Goal: Information Seeking & Learning: Learn about a topic

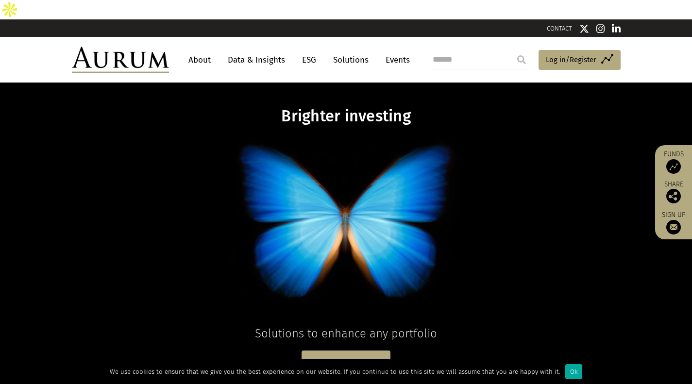
click at [236, 51] on link "Data & Insights" at bounding box center [256, 60] width 67 height 18
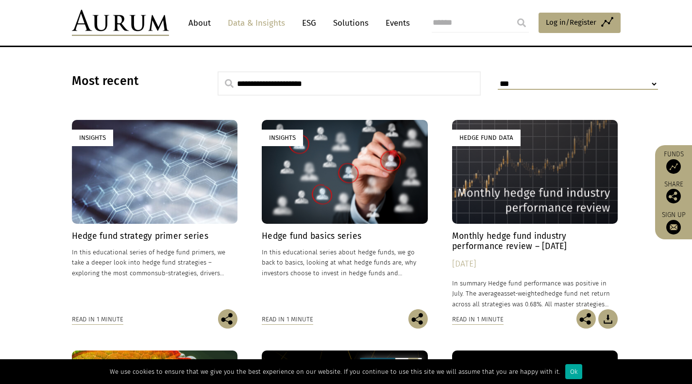
scroll to position [254, 0]
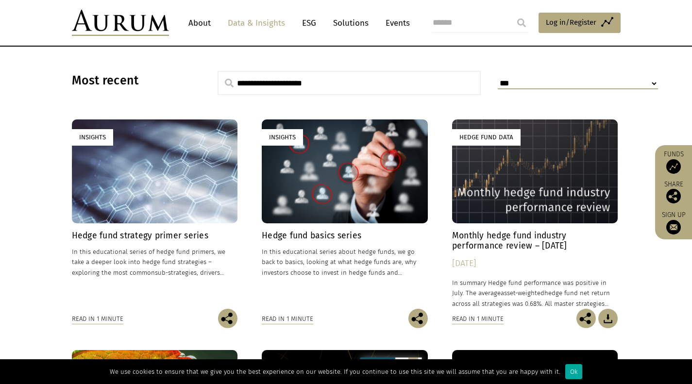
click at [324, 162] on div "Insights" at bounding box center [345, 170] width 166 height 103
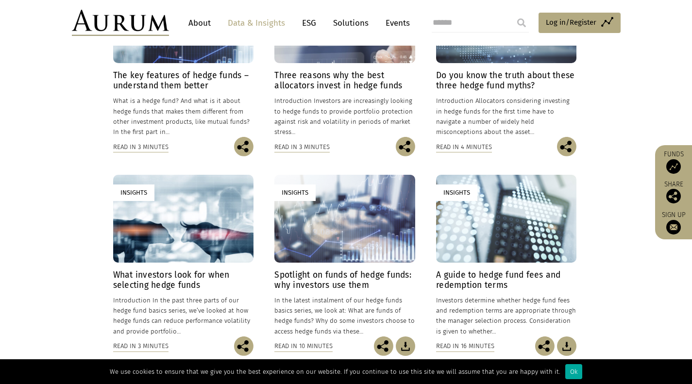
scroll to position [345, 0]
click at [474, 200] on div "Insights" at bounding box center [506, 218] width 140 height 88
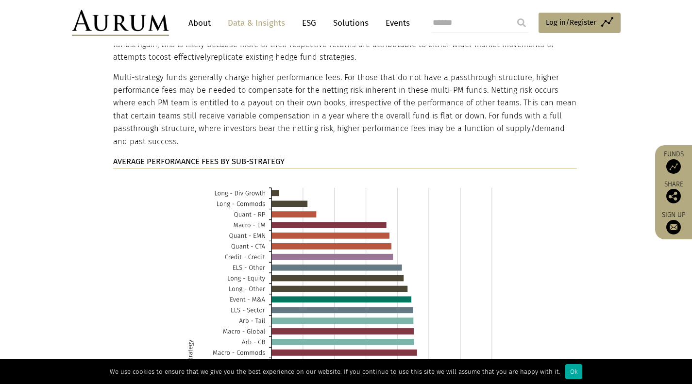
scroll to position [3390, 0]
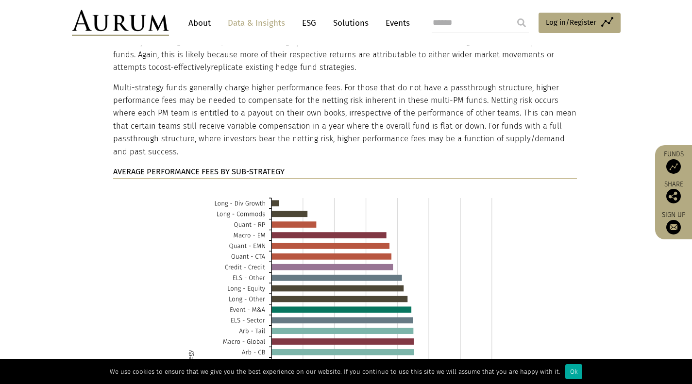
drag, startPoint x: 224, startPoint y: 123, endPoint x: 160, endPoint y: 58, distance: 91.3
click at [160, 82] on p "Multi-strategy funds generally charge higher performance fees. For those that d…" at bounding box center [345, 120] width 464 height 77
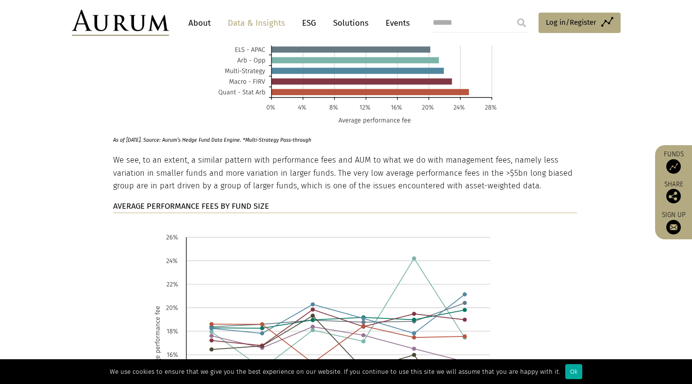
scroll to position [3832, 0]
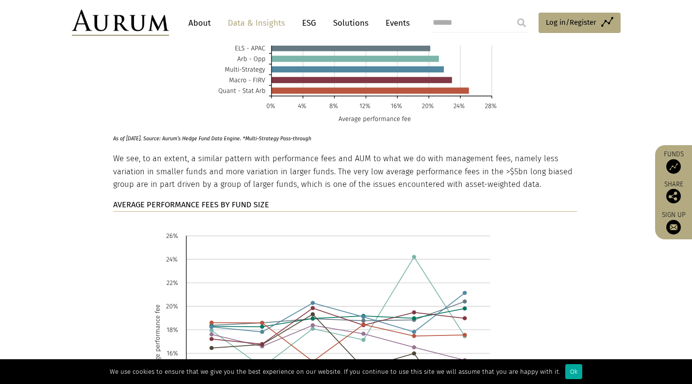
click at [220, 152] on p "We see, to an extent, a similar pattern with performance fees and AUM to what w…" at bounding box center [345, 171] width 464 height 38
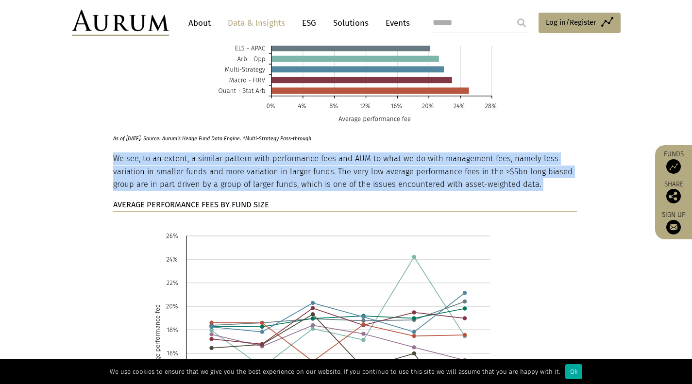
click at [220, 152] on p "We see, to an extent, a similar pattern with performance fees and AUM to what w…" at bounding box center [345, 171] width 464 height 38
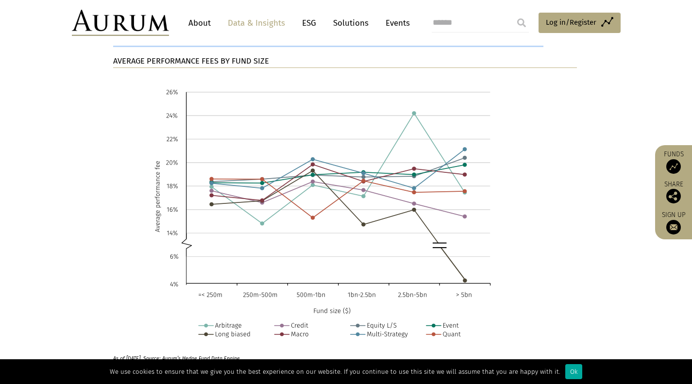
scroll to position [3790, 0]
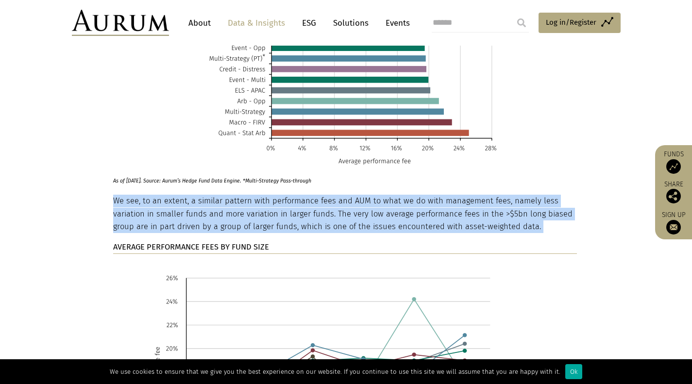
click at [196, 195] on p "We see, to an extent, a similar pattern with performance fees and AUM to what w…" at bounding box center [345, 214] width 464 height 38
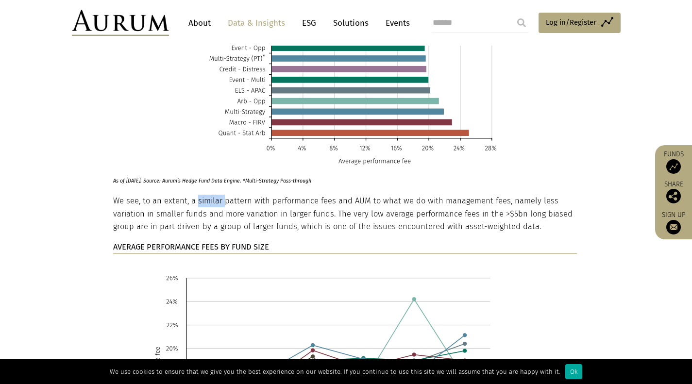
click at [196, 195] on p "We see, to an extent, a similar pattern with performance fees and AUM to what w…" at bounding box center [345, 214] width 464 height 38
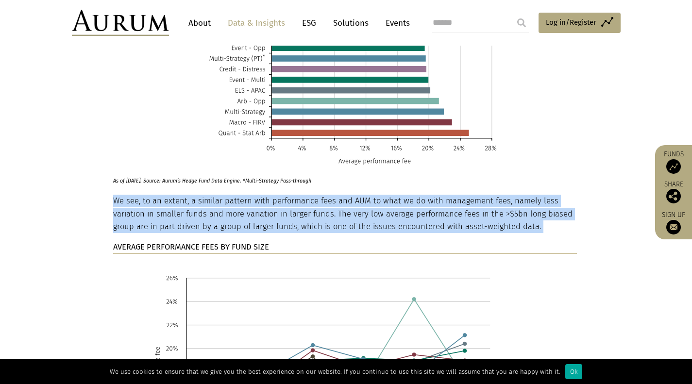
click at [196, 195] on p "We see, to an extent, a similar pattern with performance fees and AUM to what w…" at bounding box center [345, 214] width 464 height 38
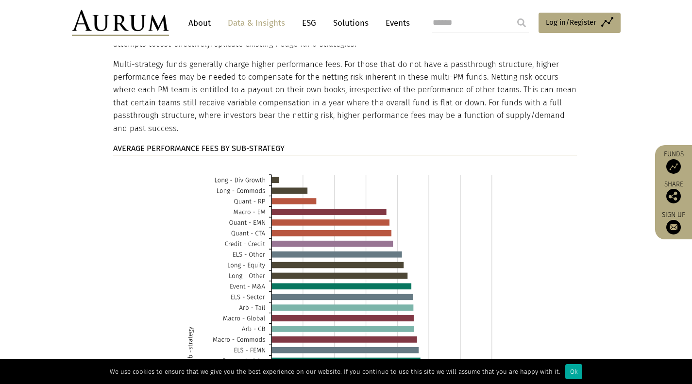
scroll to position [3227, 0]
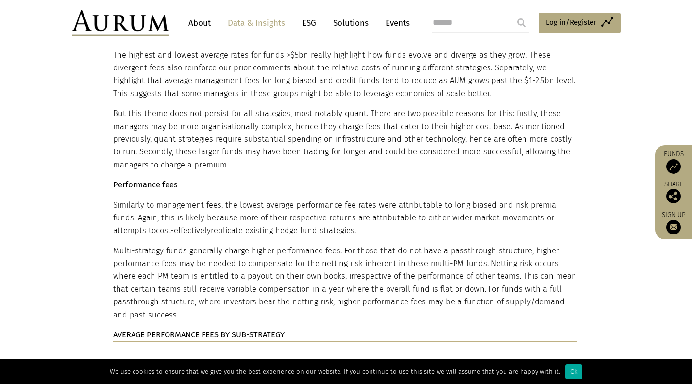
click at [260, 199] on p "Similarly to management fees, the lowest average performance fee rates were att…" at bounding box center [345, 218] width 464 height 38
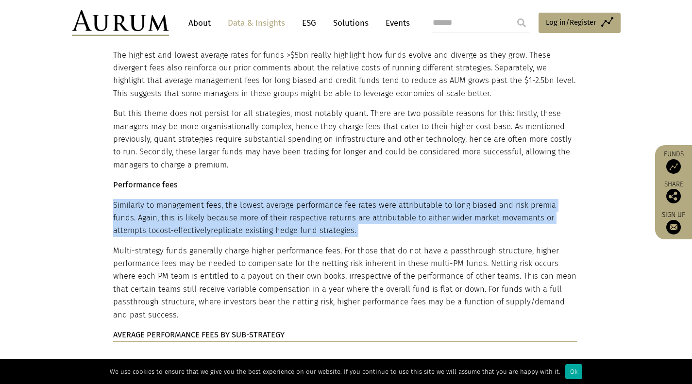
click at [260, 199] on p "Similarly to management fees, the lowest average performance fee rates were att…" at bounding box center [345, 218] width 464 height 38
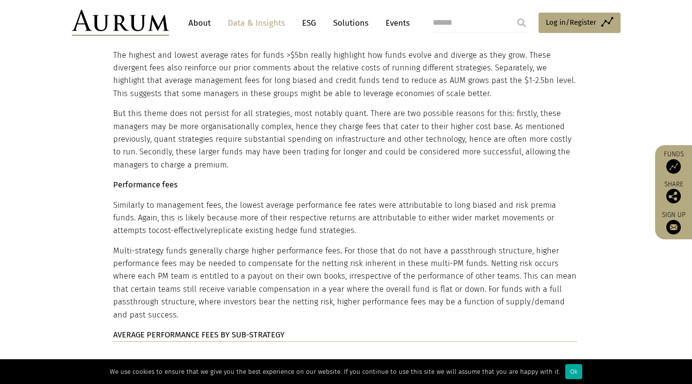
click at [241, 245] on p "Multi-strategy funds generally charge higher performance fees. For those that d…" at bounding box center [345, 283] width 464 height 77
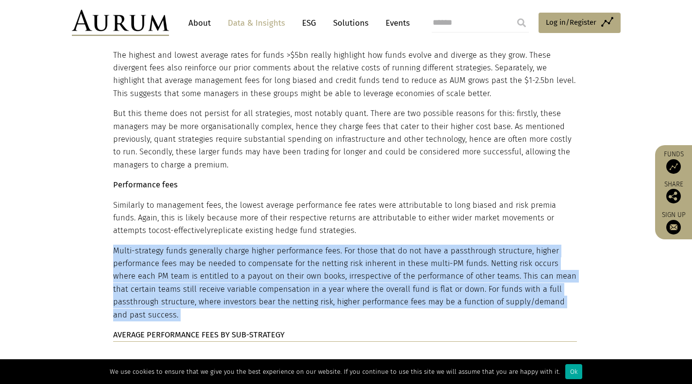
click at [241, 245] on p "Multi-strategy funds generally charge higher performance fees. For those that d…" at bounding box center [345, 283] width 464 height 77
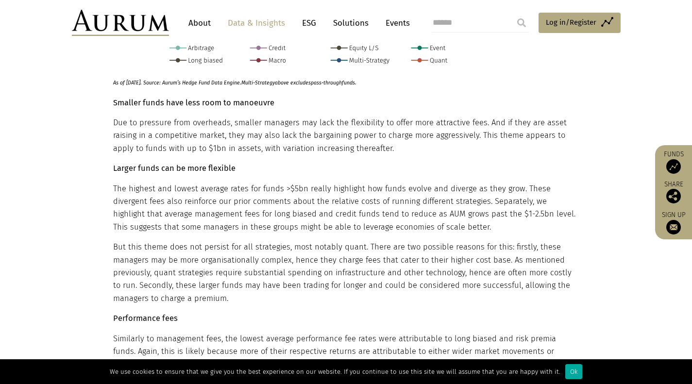
scroll to position [3093, 0]
click at [237, 241] on p "But this theme does not persist for all strategies, most notably quant. There a…" at bounding box center [345, 273] width 464 height 64
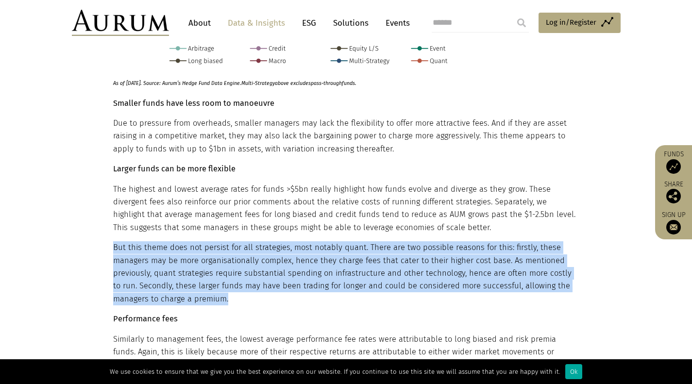
click at [237, 241] on p "But this theme does not persist for all strategies, most notably quant. There a…" at bounding box center [345, 273] width 464 height 64
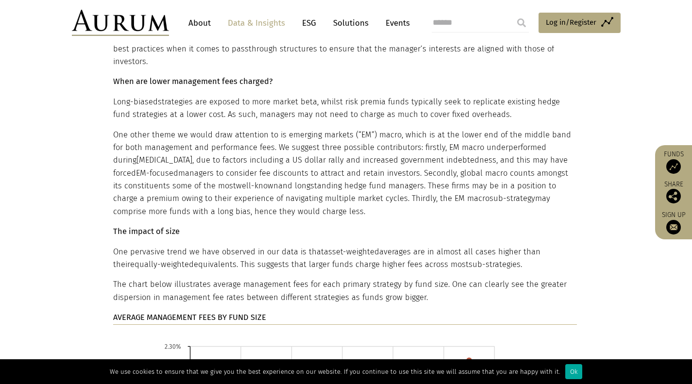
scroll to position [2565, 0]
click at [237, 198] on div "Introduction How important are terms? One of the key business decisions a hedge…" at bounding box center [345, -1] width 464 height 3568
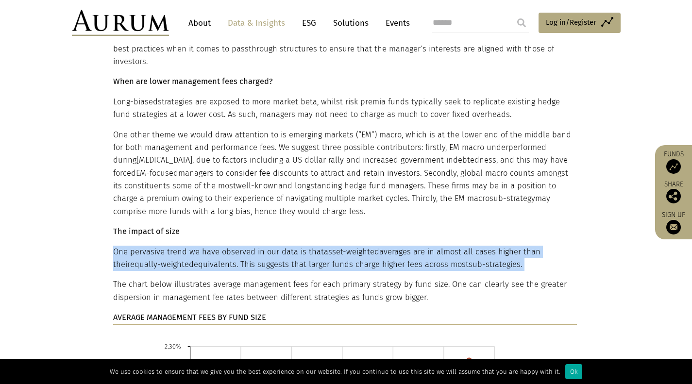
click at [237, 198] on div "Introduction How important are terms? One of the key business decisions a hedge…" at bounding box center [345, -1] width 464 height 3568
